Goal: Information Seeking & Learning: Learn about a topic

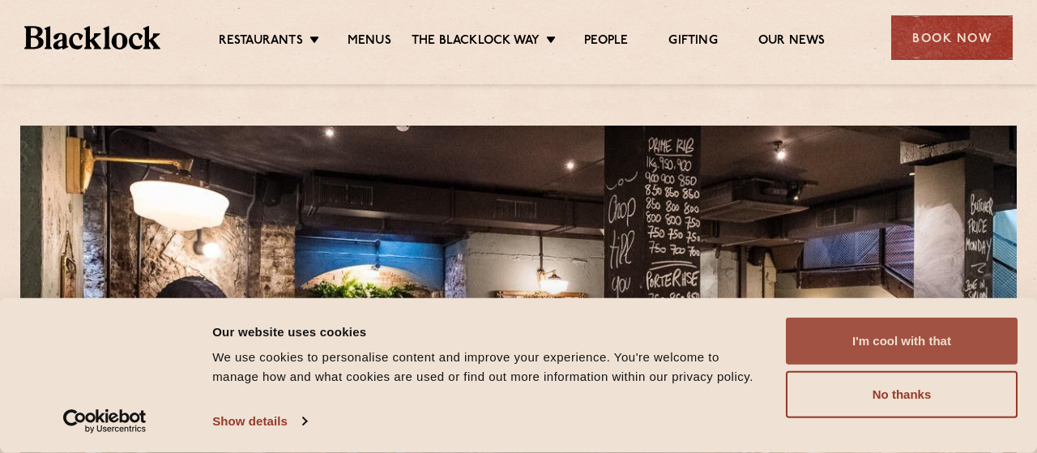
click at [866, 325] on button "I'm cool with that" at bounding box center [902, 341] width 232 height 47
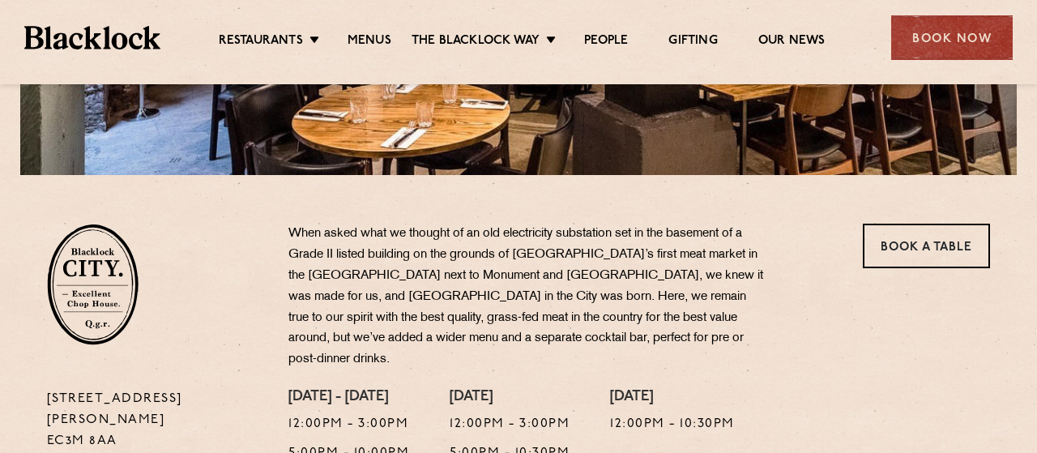
scroll to position [26, 0]
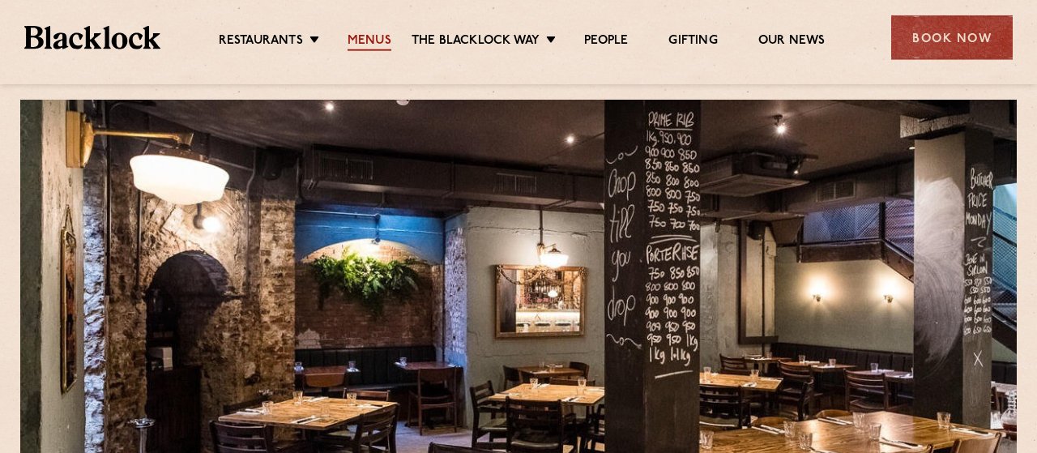
click at [361, 41] on link "Menus" at bounding box center [370, 42] width 44 height 18
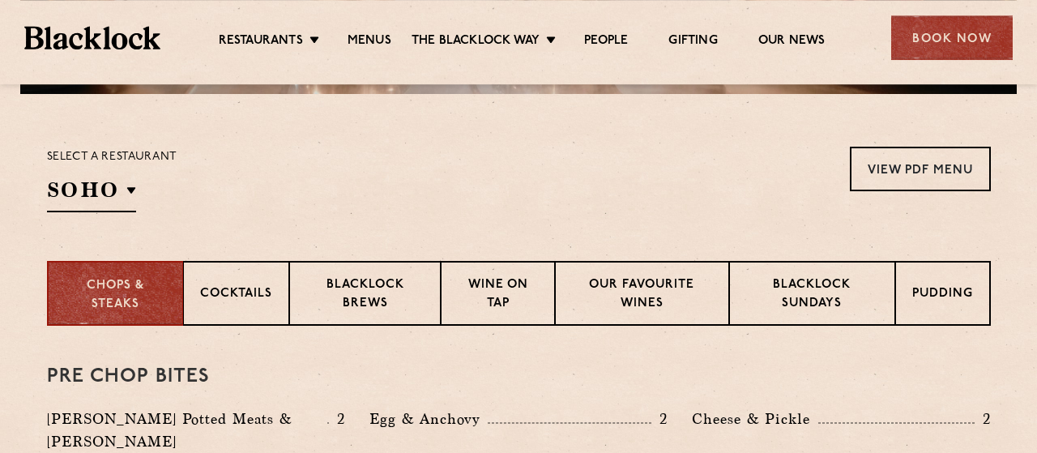
scroll to position [490, 0]
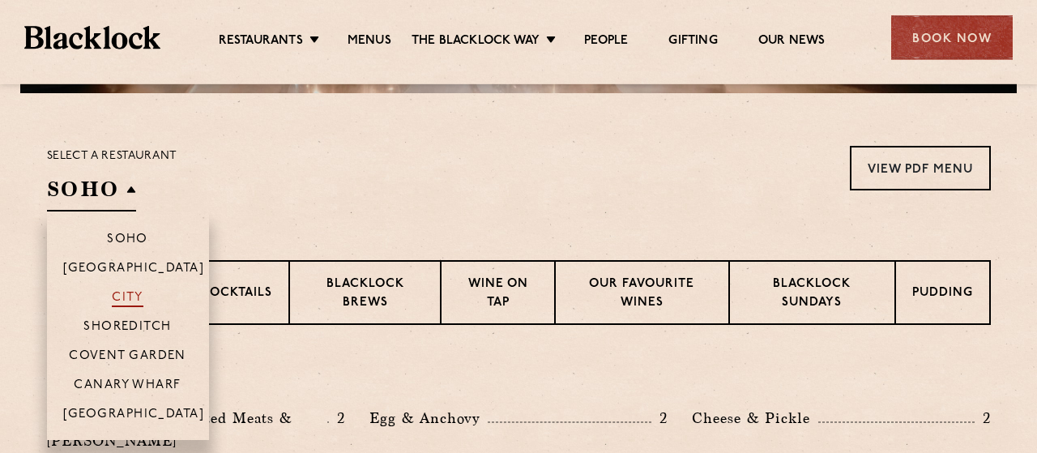
click at [129, 295] on p "City" at bounding box center [128, 299] width 32 height 16
click at [121, 297] on p "City" at bounding box center [128, 299] width 32 height 16
click at [124, 326] on p "Shoreditch" at bounding box center [127, 328] width 88 height 16
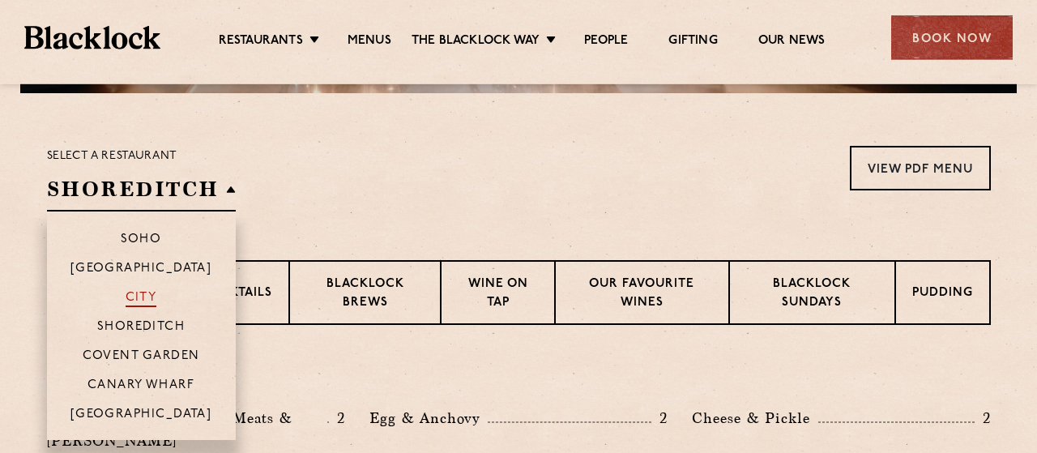
click at [141, 298] on p "City" at bounding box center [142, 299] width 32 height 16
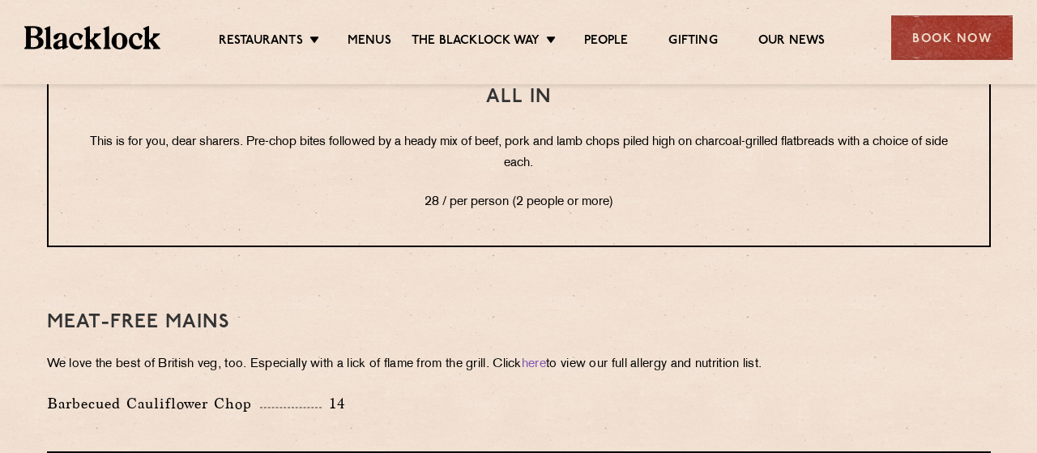
scroll to position [2222, 0]
